Goal: Task Accomplishment & Management: Use online tool/utility

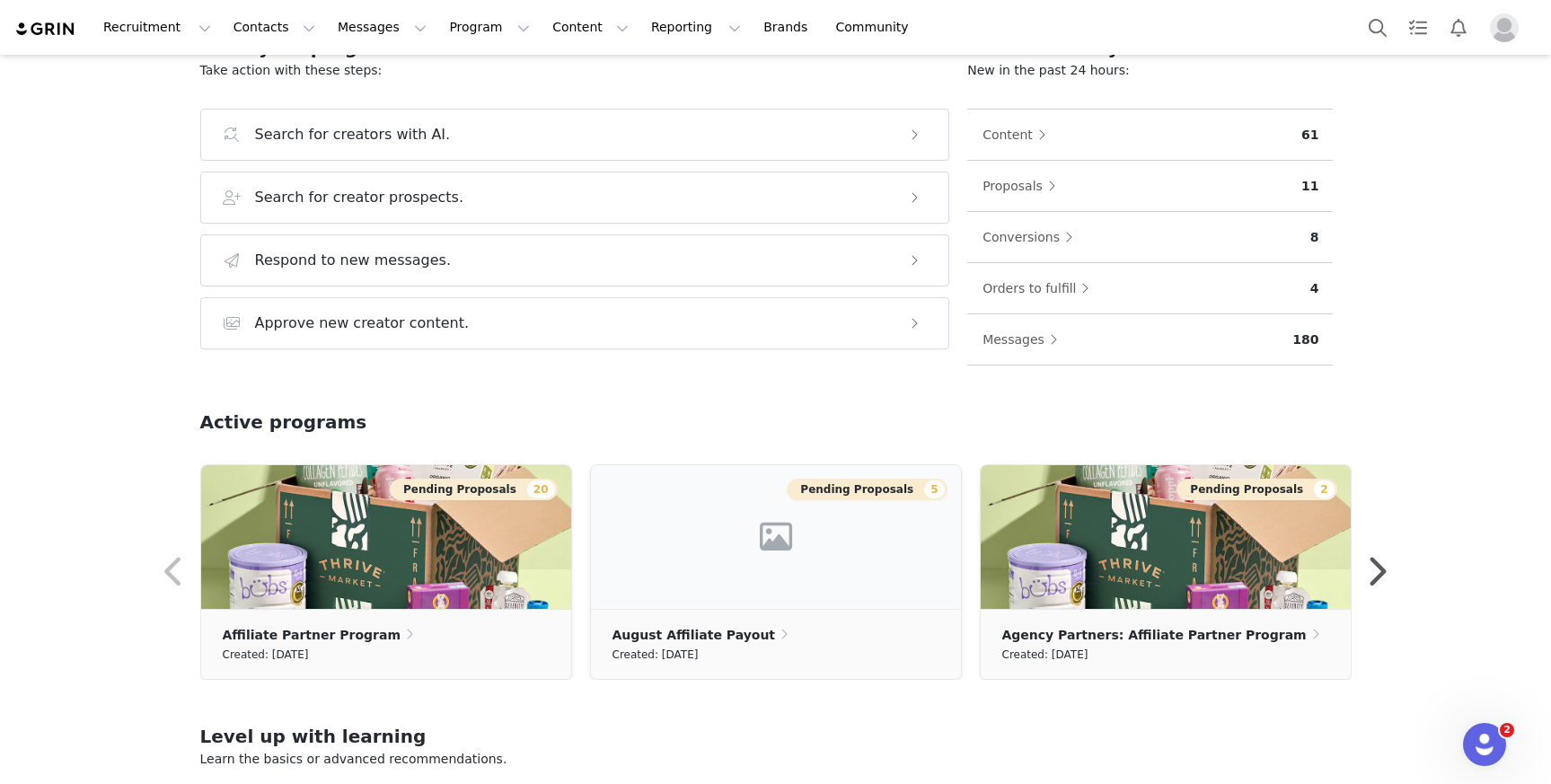
scroll to position [219, 0]
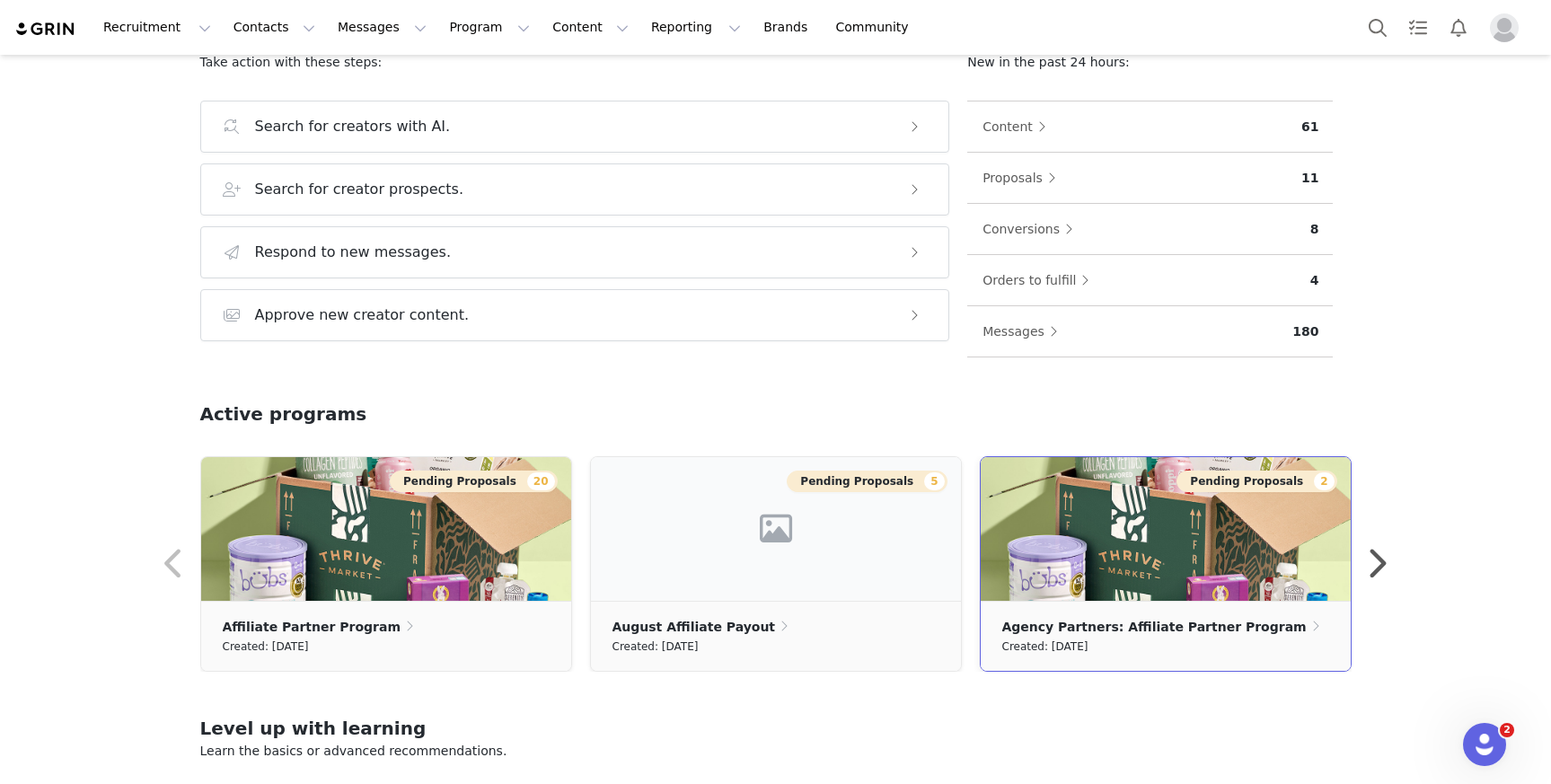
click at [1129, 556] on img at bounding box center [1166, 528] width 370 height 143
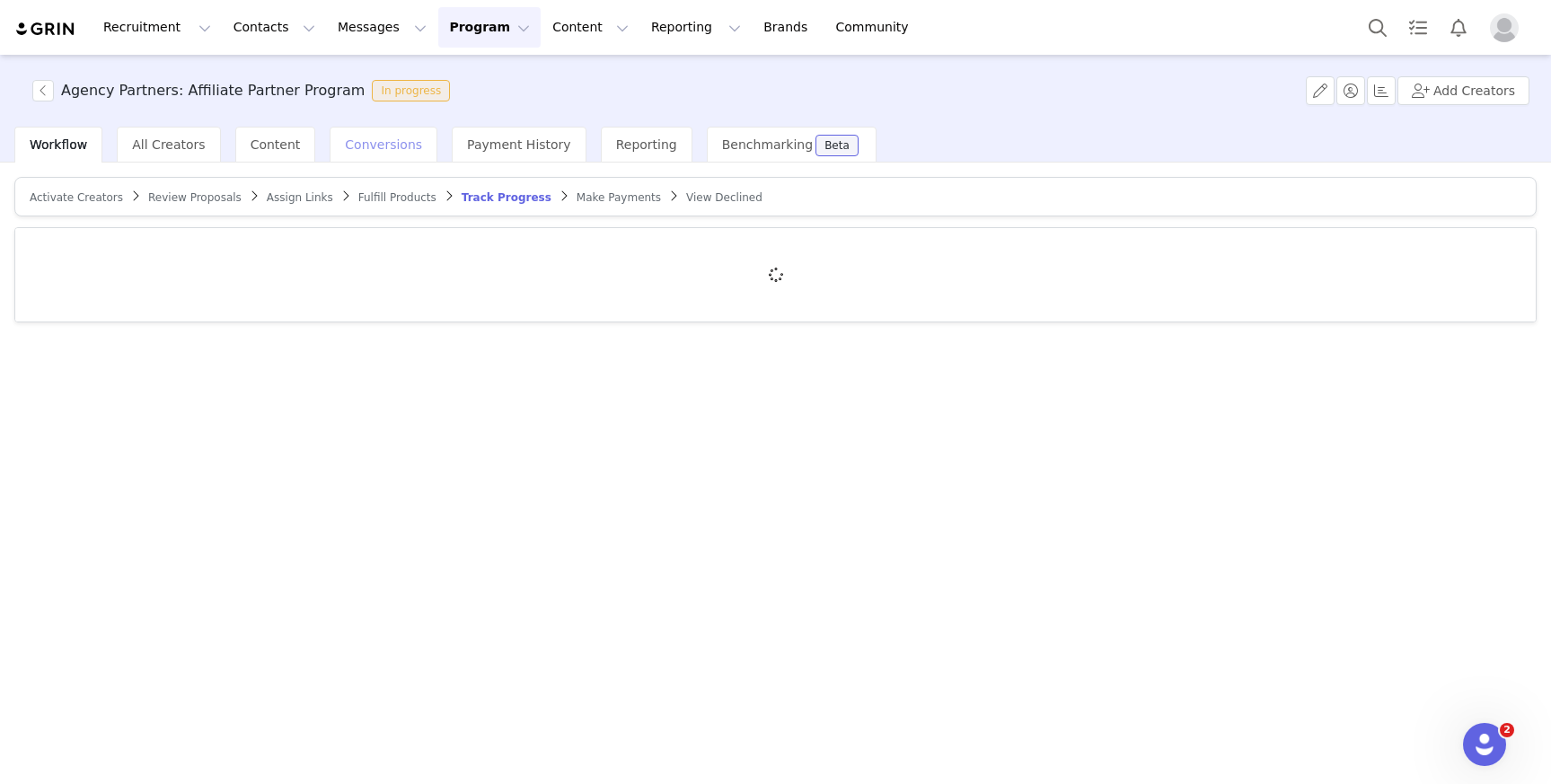
click at [371, 146] on span "Conversions" at bounding box center [383, 144] width 77 height 15
click at [43, 86] on button "button" at bounding box center [43, 91] width 22 height 22
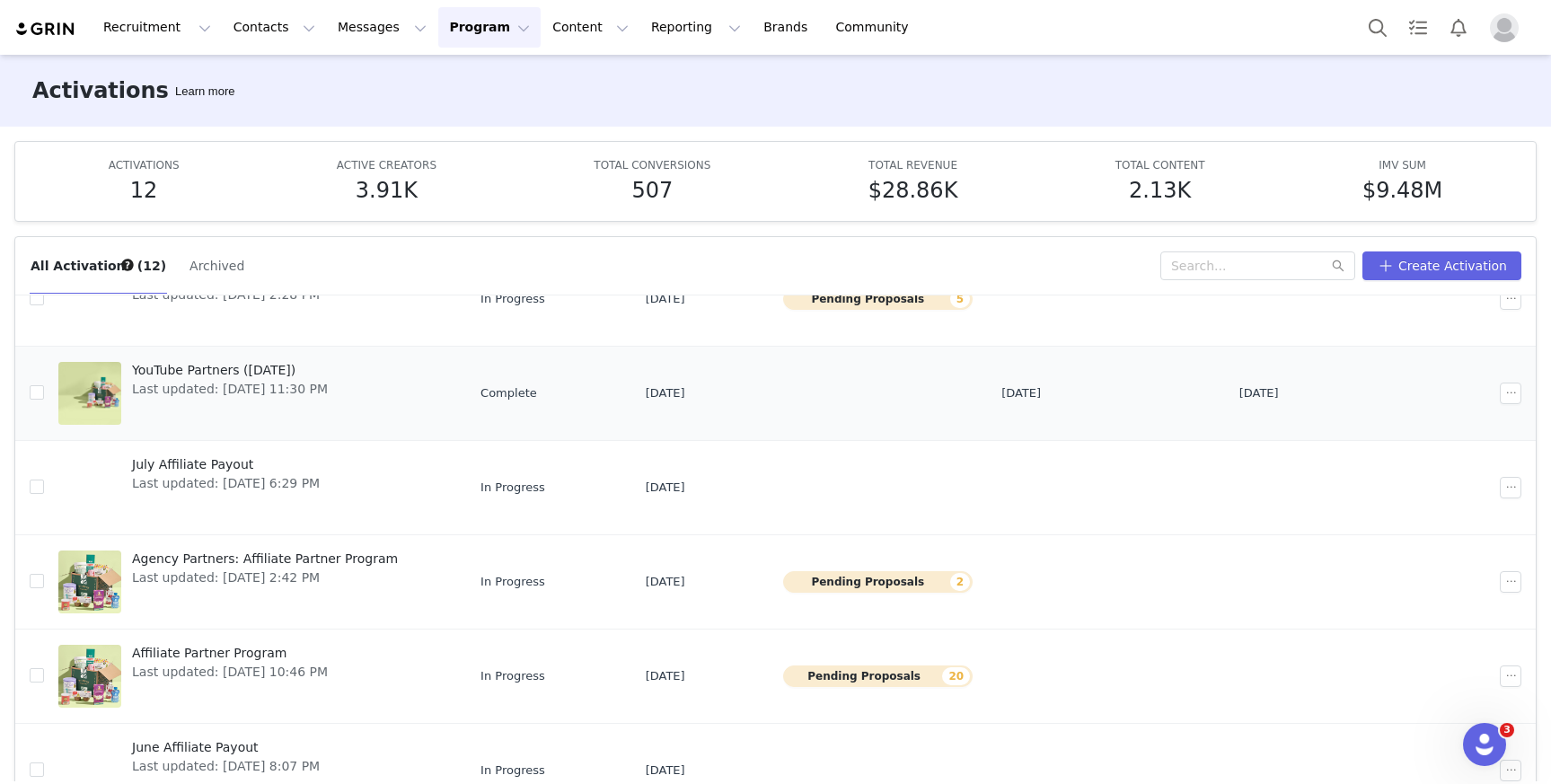
scroll to position [286, 0]
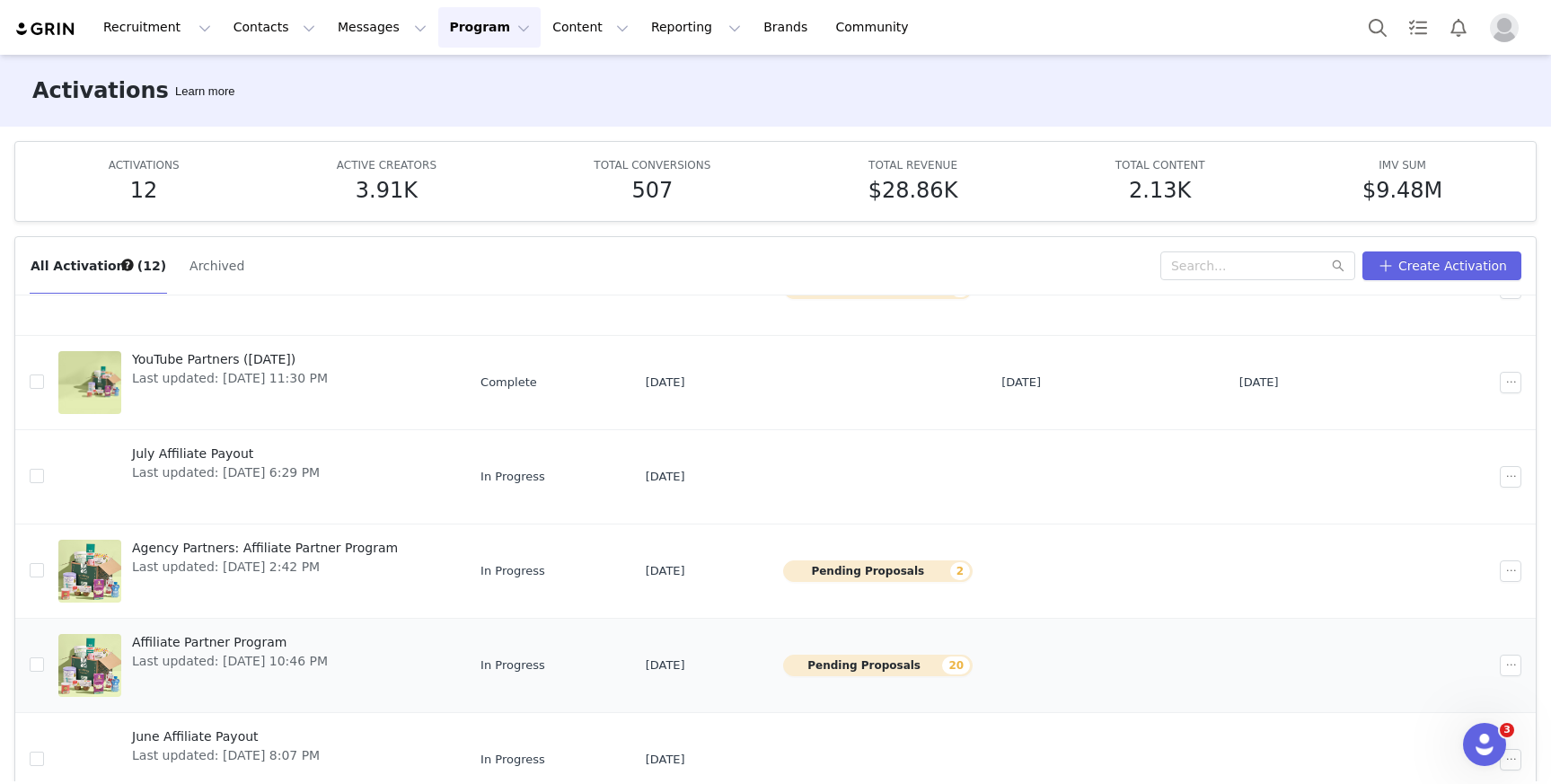
click at [267, 649] on span "Affiliate Partner Program" at bounding box center [230, 642] width 196 height 19
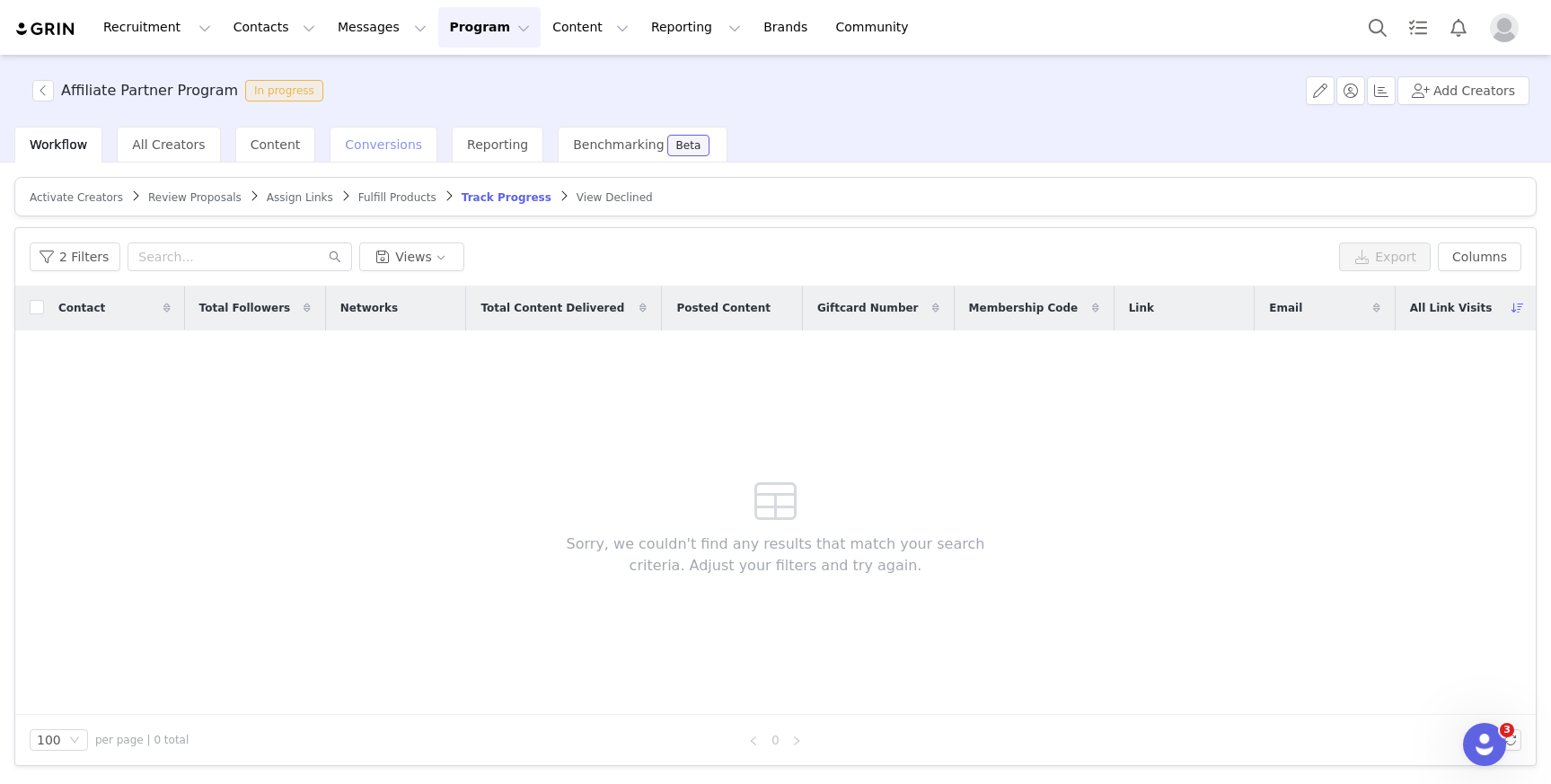
click at [372, 151] on span "Conversions" at bounding box center [383, 144] width 77 height 15
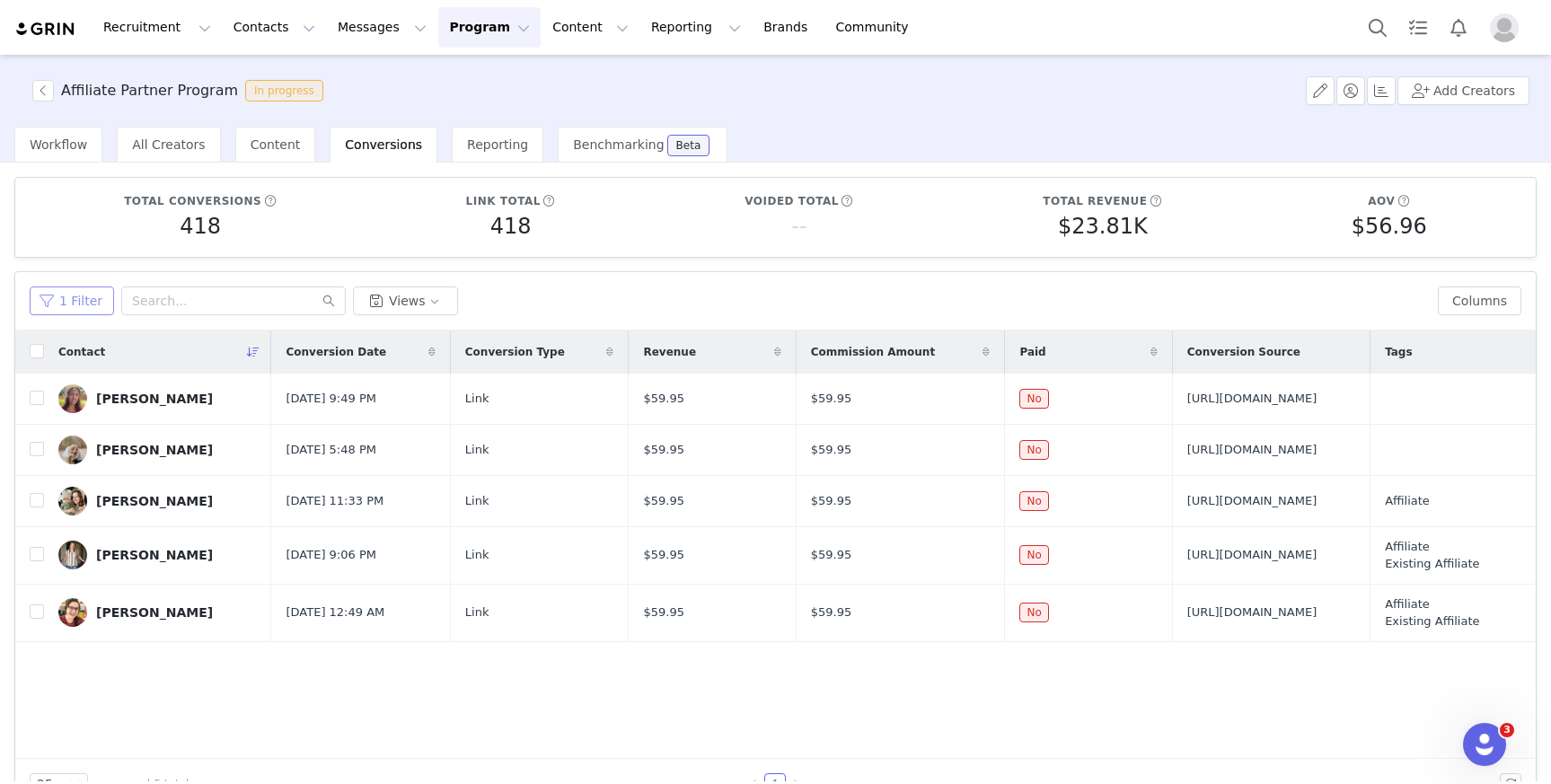
click at [98, 294] on button "1 Filter" at bounding box center [71, 300] width 84 height 29
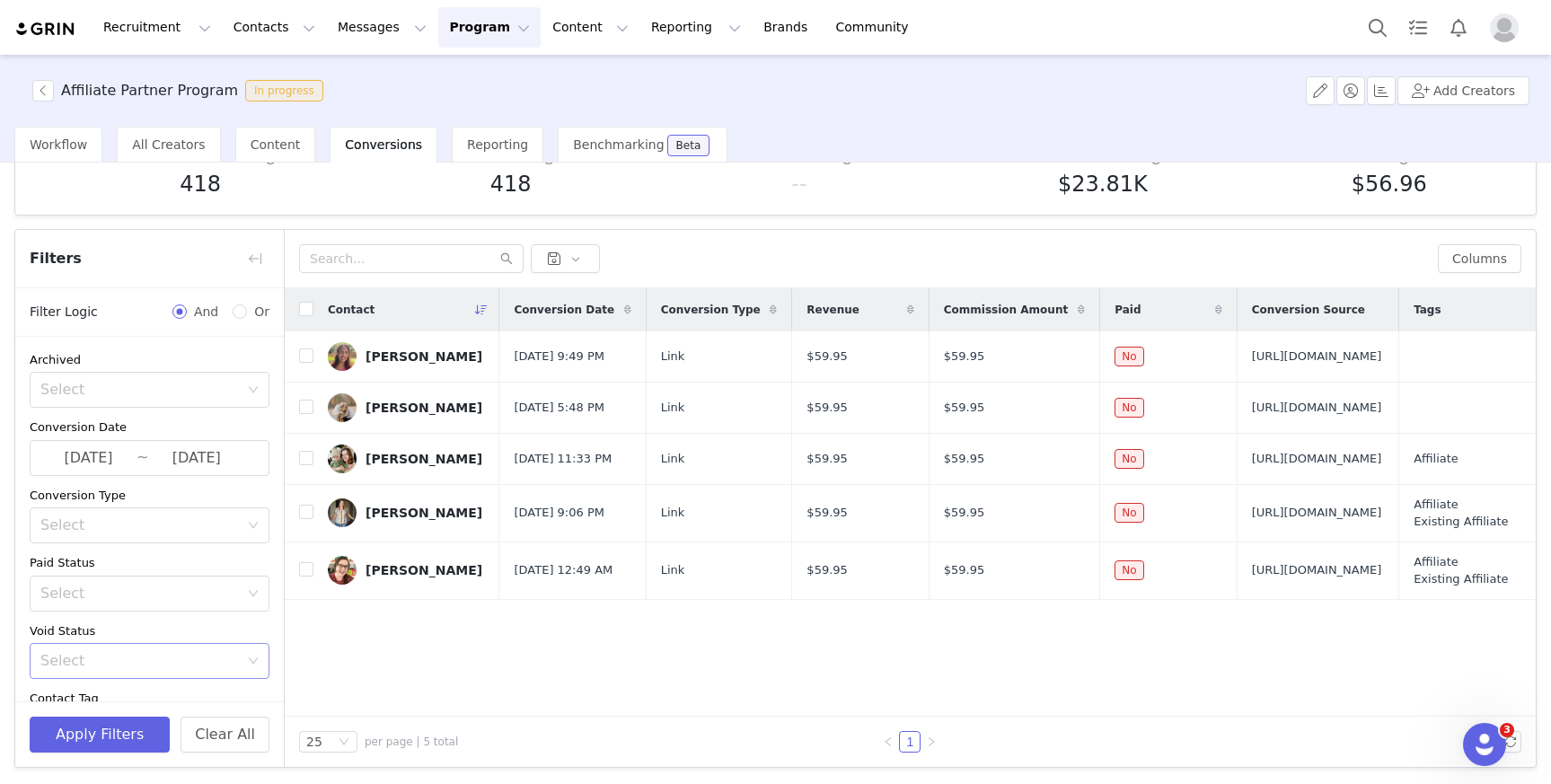
scroll to position [118, 0]
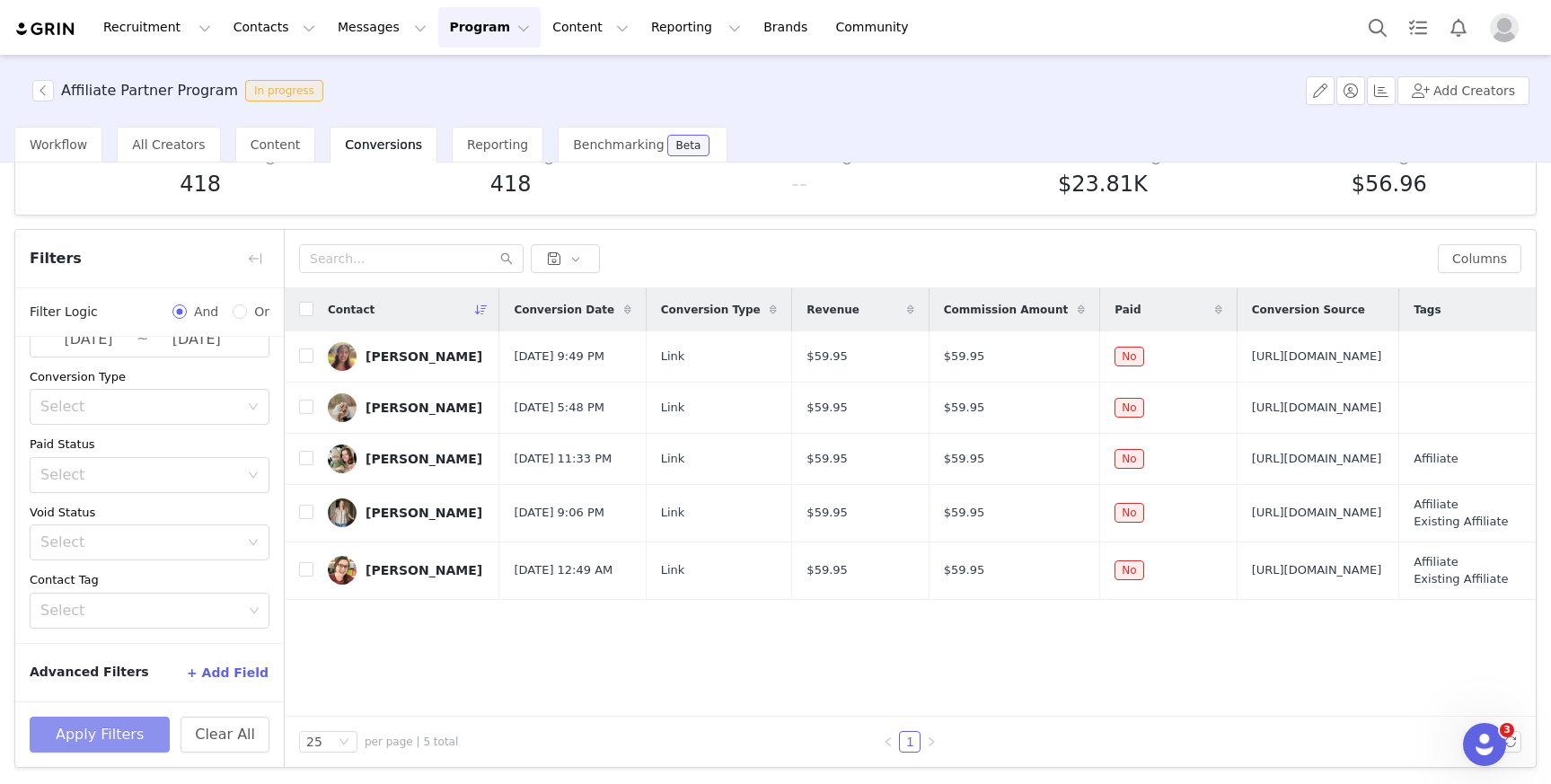
click at [130, 729] on button "Apply Filters" at bounding box center [100, 735] width 140 height 36
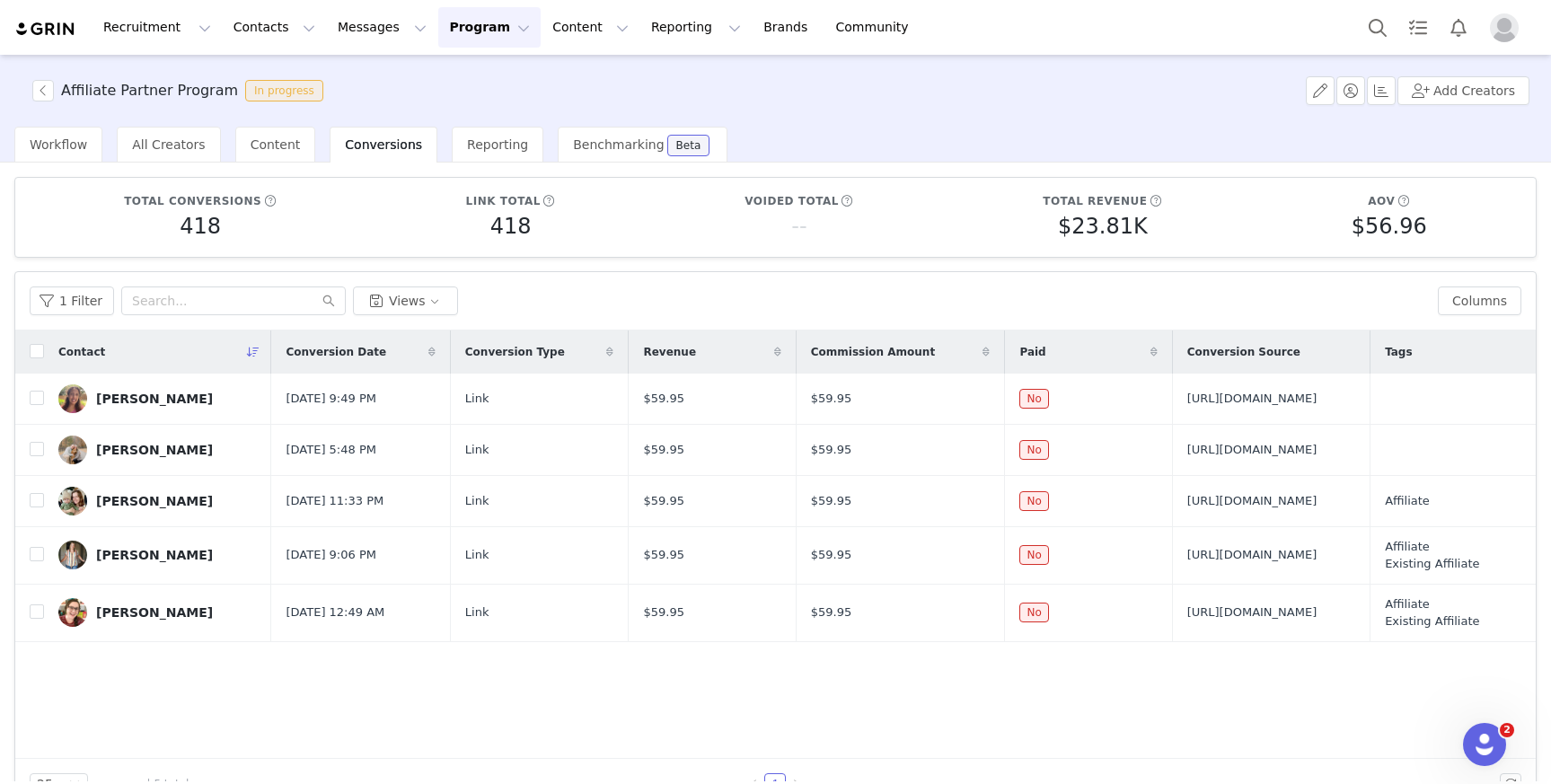
click at [44, 351] on div "Contact" at bounding box center [158, 353] width 227 height 43
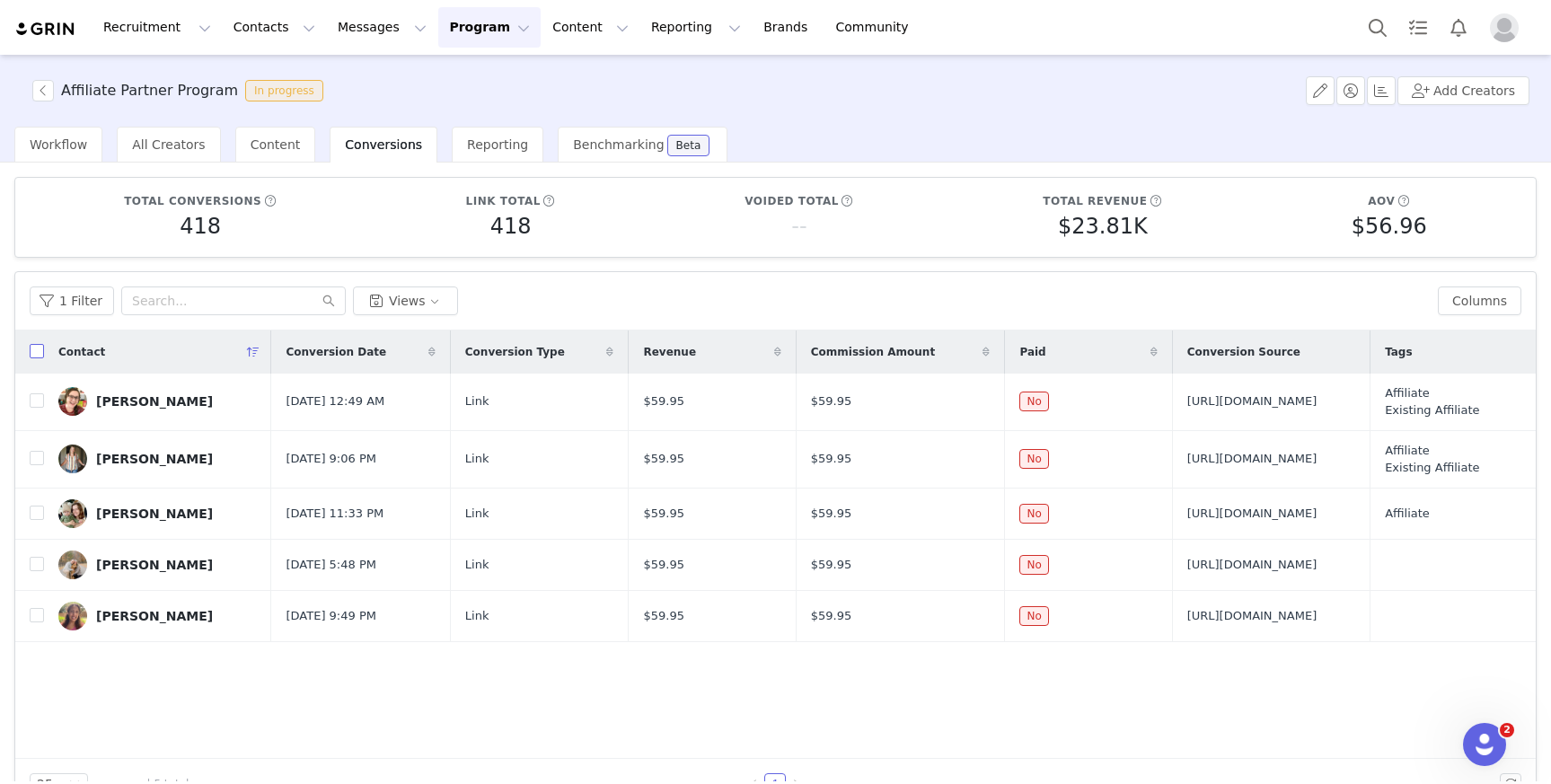
click at [35, 350] on input "checkbox" at bounding box center [37, 351] width 15 height 15
checkbox input "true"
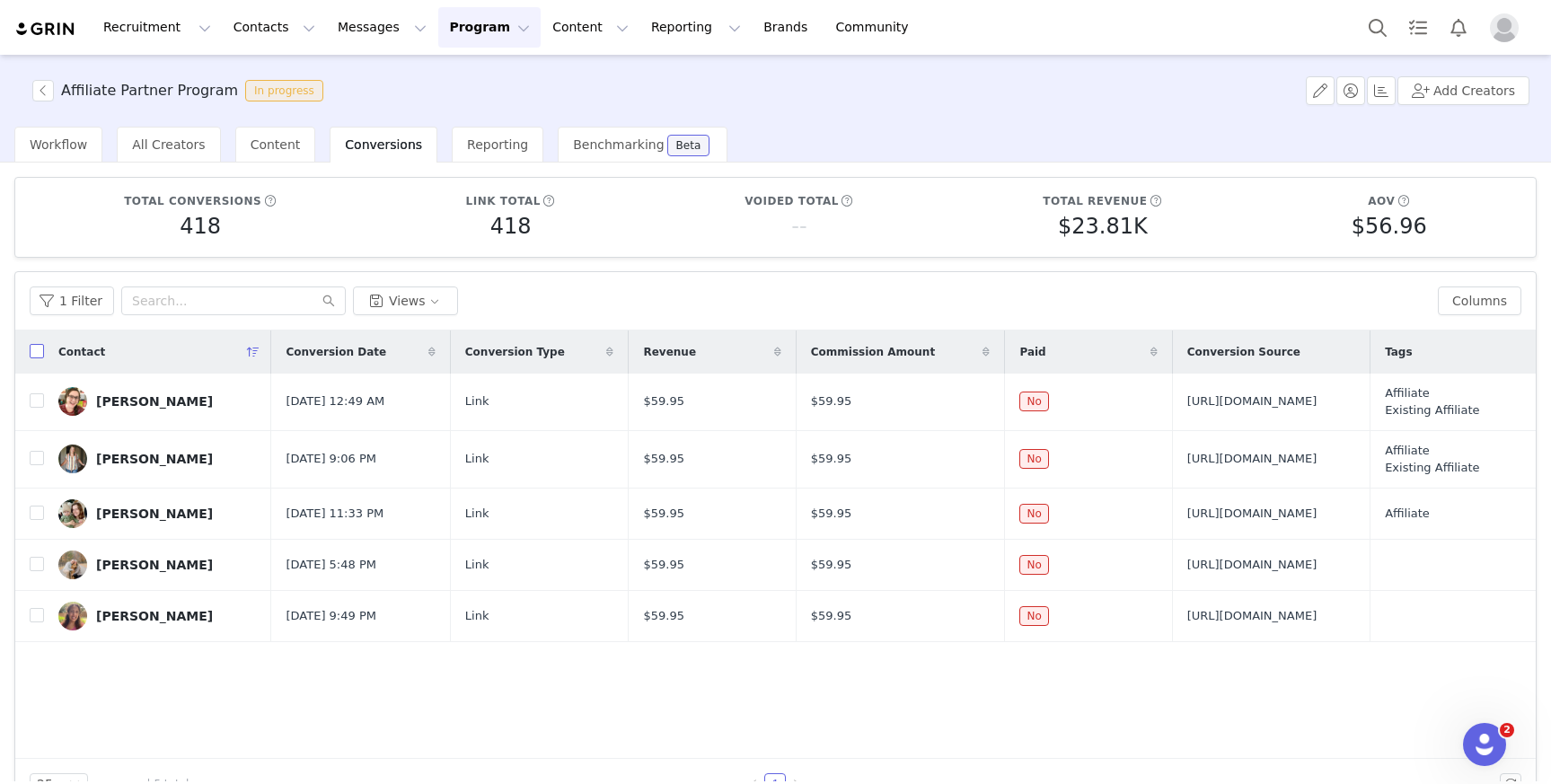
checkbox input "true"
